Goal: Subscribe to service/newsletter

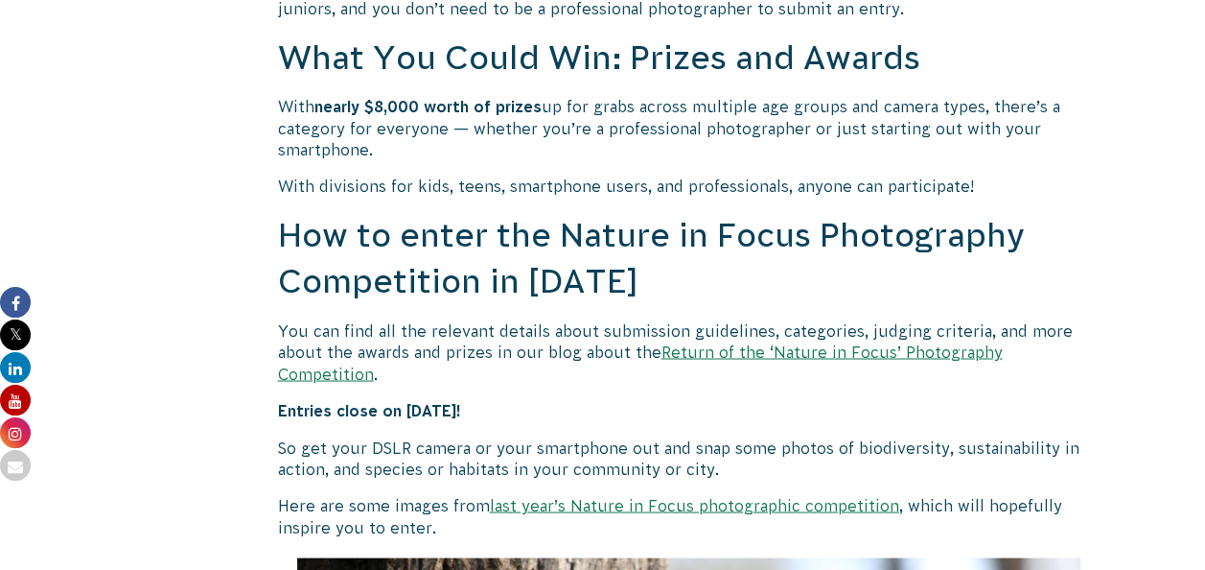
scroll to position [1555, 0]
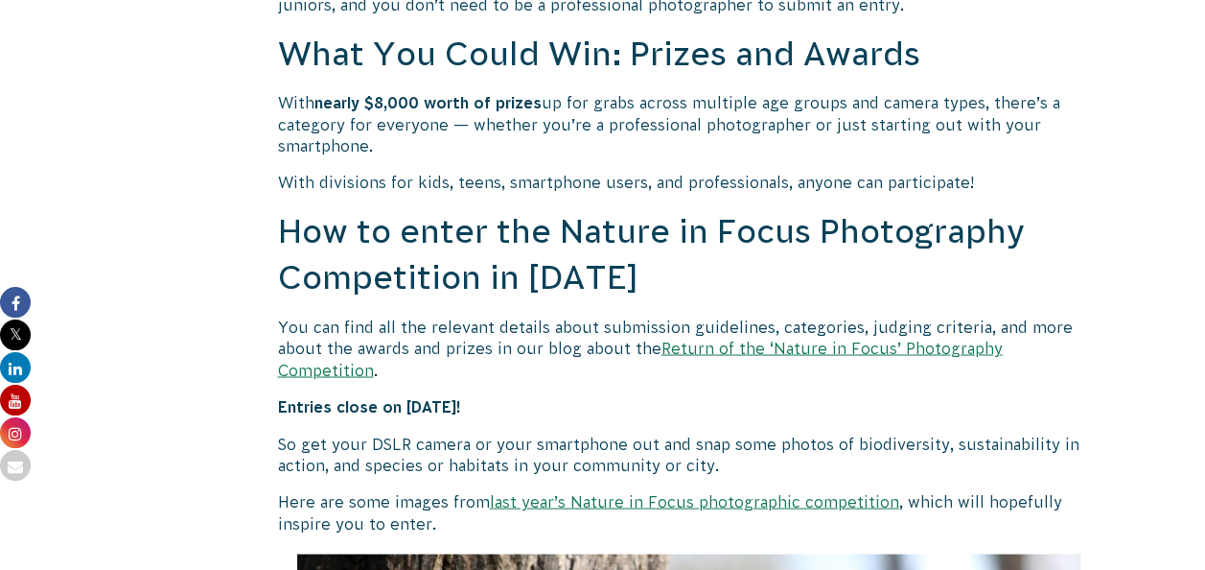
click at [735, 349] on link "Return of the ‘Nature in Focus’ Photography Competition" at bounding box center [640, 358] width 725 height 38
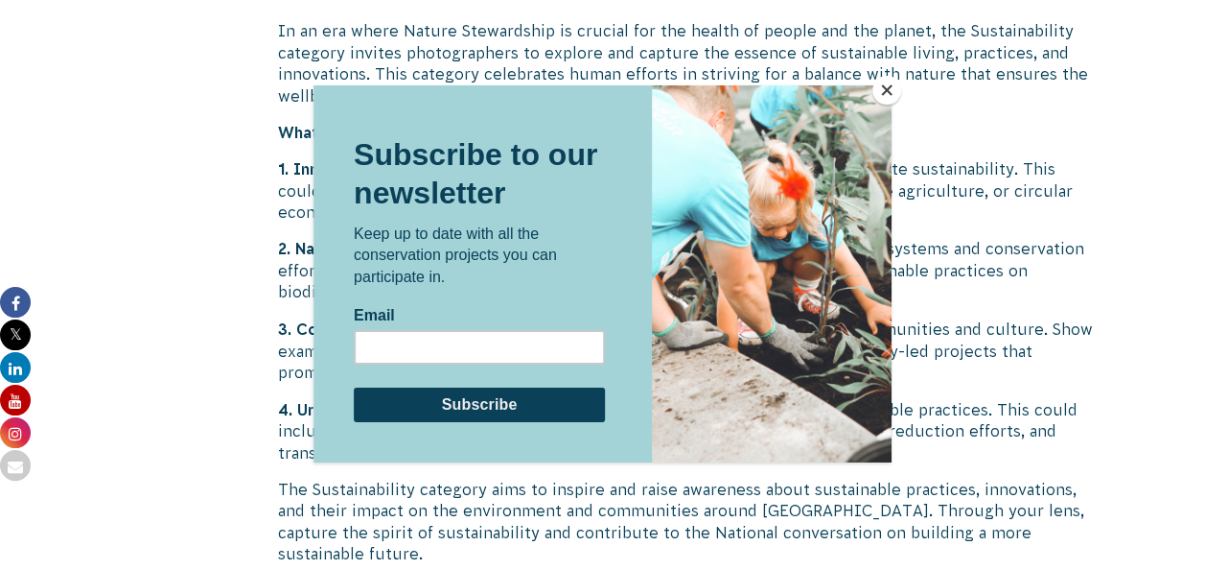
scroll to position [5083, 0]
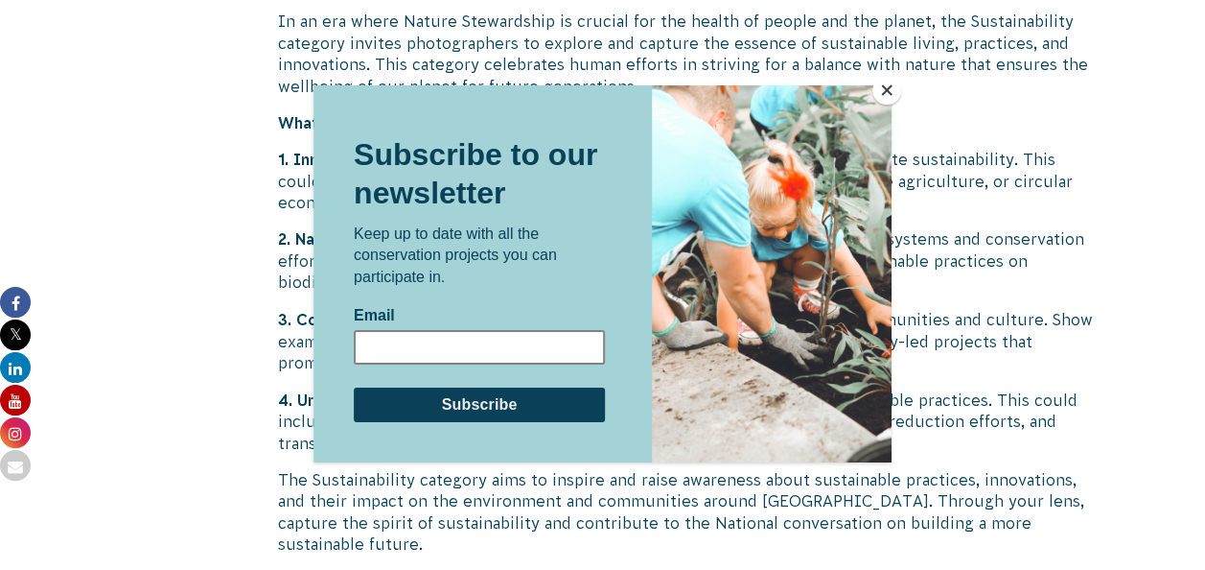
click at [545, 333] on input "Email" at bounding box center [479, 347] width 251 height 35
type input "sesfern@gmail.com"
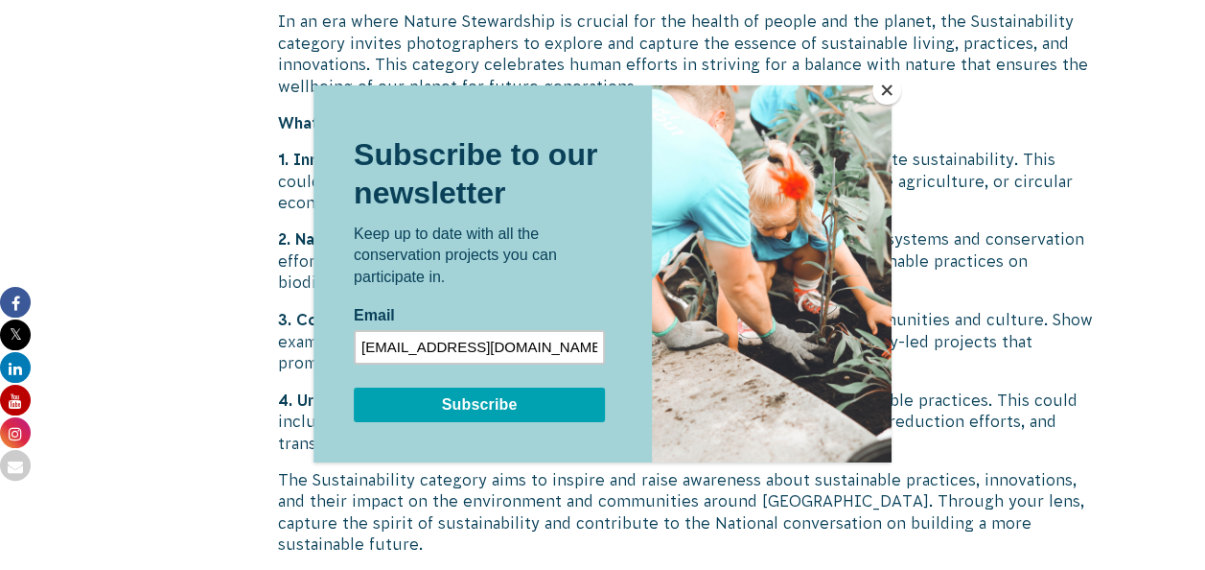
click at [515, 409] on input "Subscribe" at bounding box center [479, 404] width 251 height 35
click at [515, 409] on div "Subscribe Continue" at bounding box center [479, 404] width 251 height 35
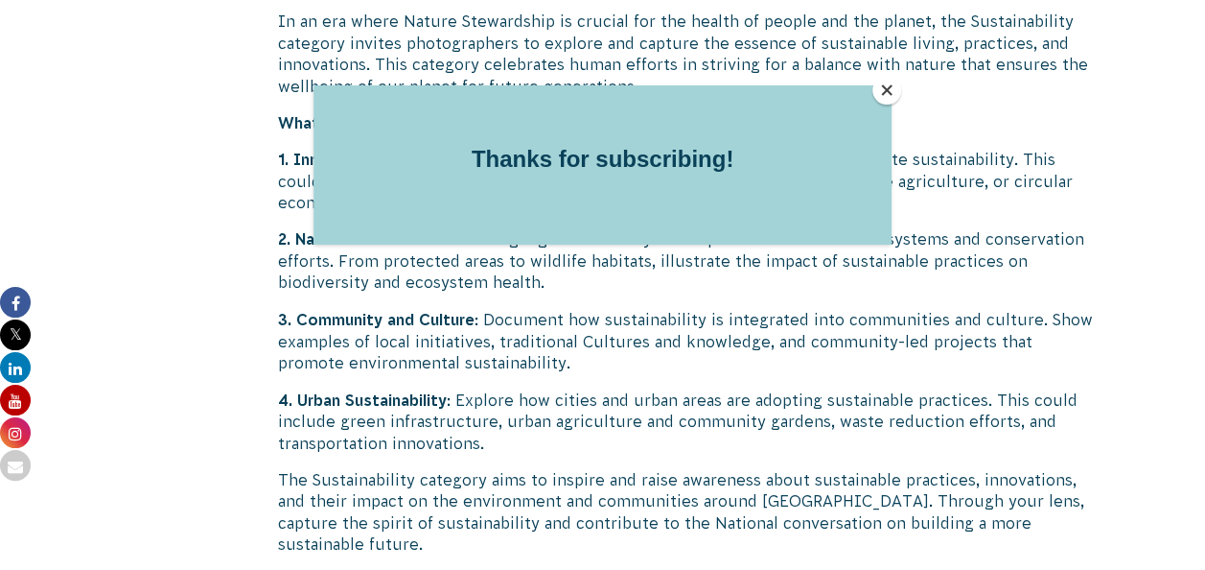
click at [885, 91] on button "Close" at bounding box center [887, 90] width 29 height 29
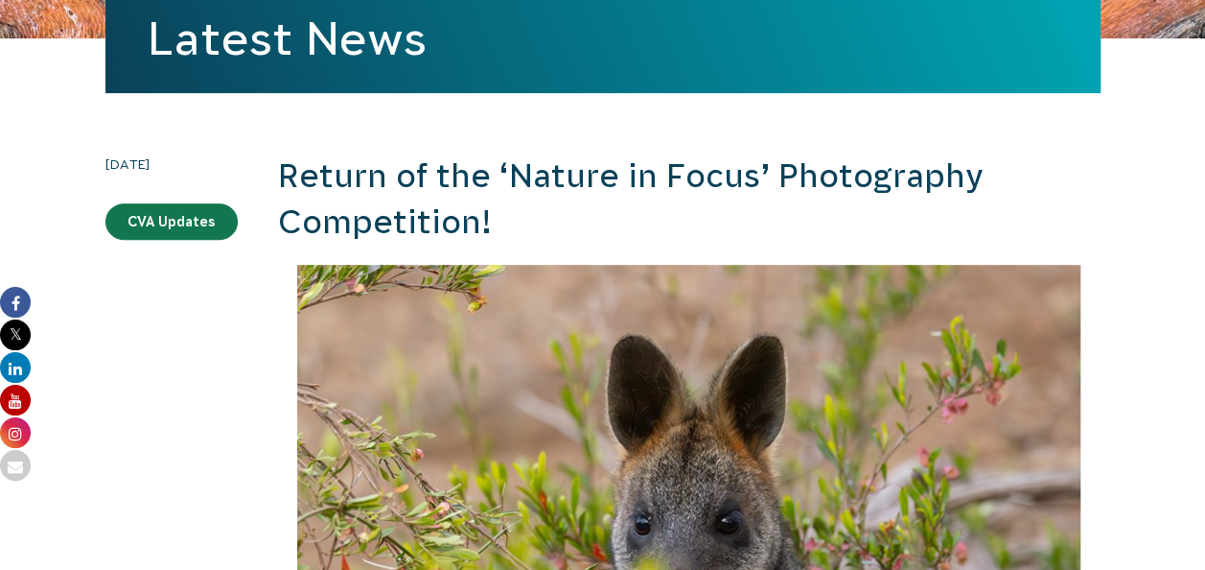
scroll to position [0, 0]
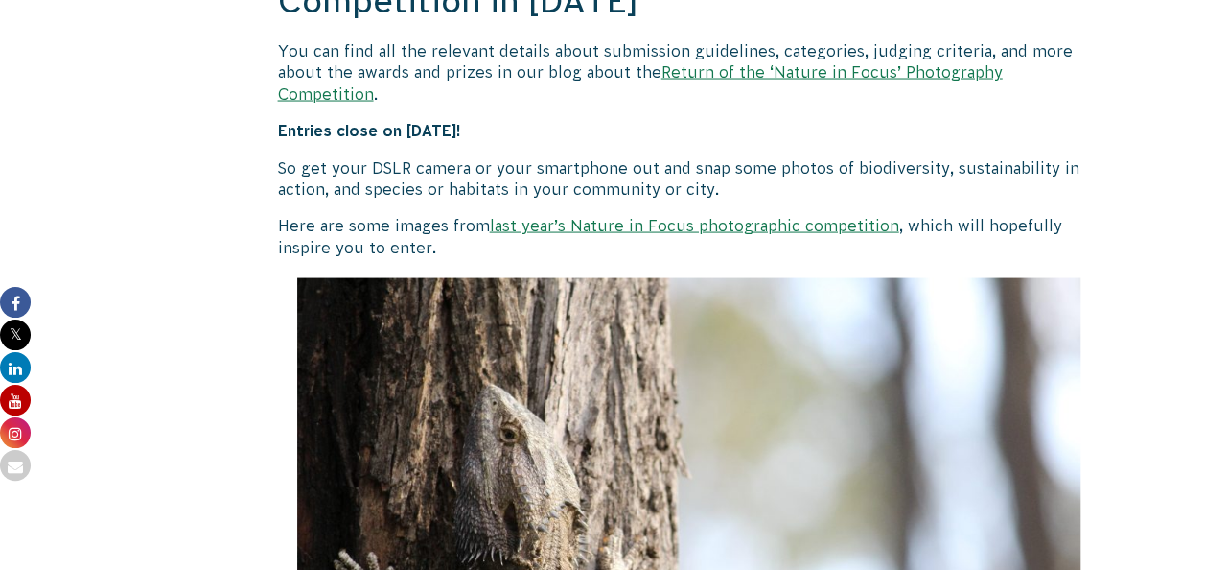
scroll to position [1752, 0]
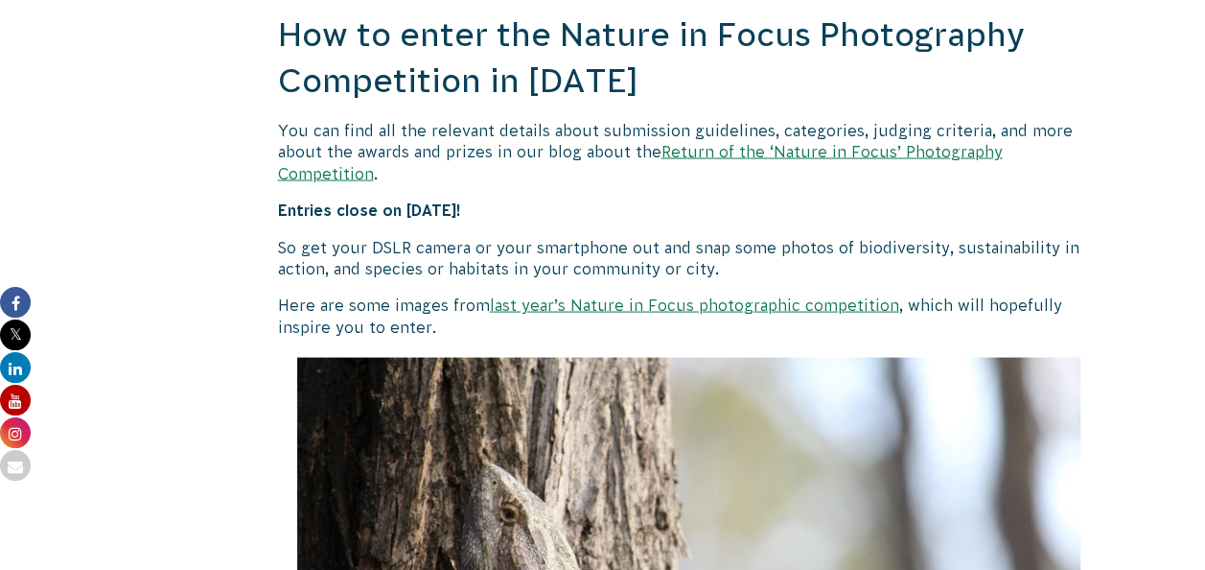
click at [583, 295] on link "last year’s Nature in Focus photographic competition" at bounding box center [694, 303] width 409 height 17
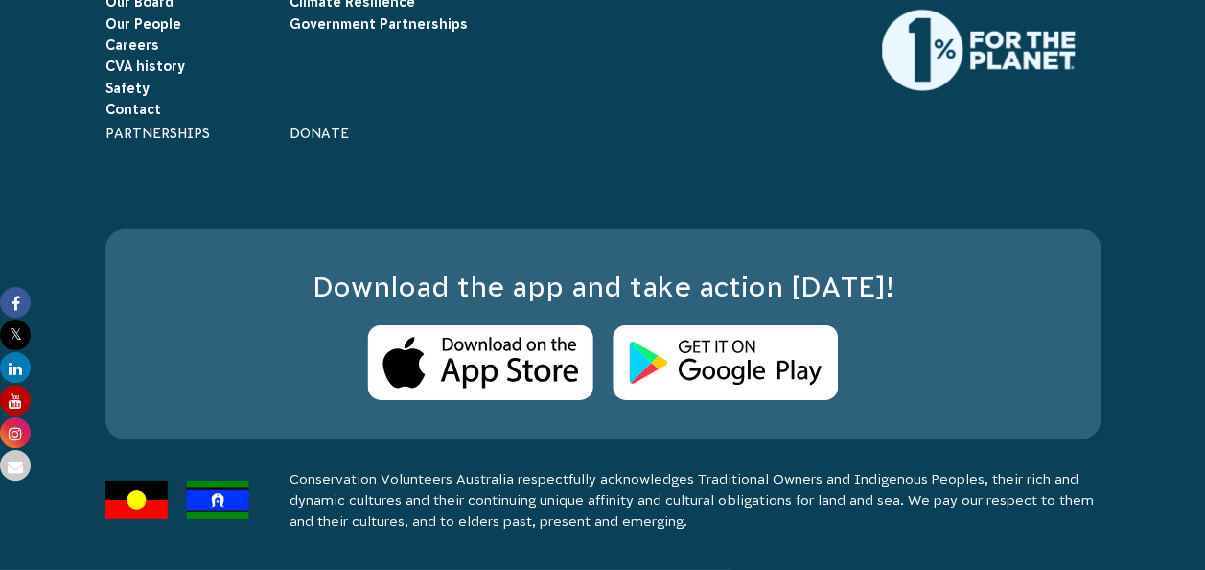
scroll to position [13989, 0]
